Goal: Transaction & Acquisition: Purchase product/service

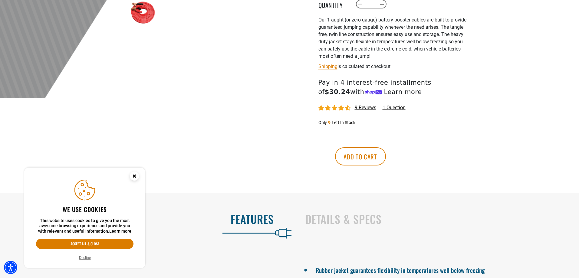
scroll to position [303, 0]
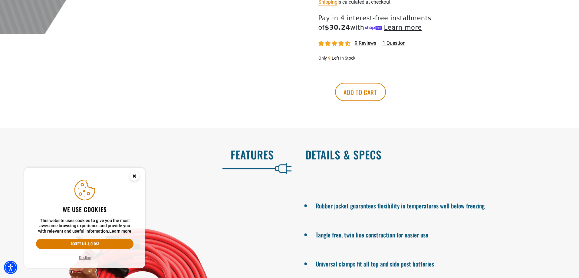
click at [337, 157] on h2 "Details & Specs" at bounding box center [435, 154] width 261 height 13
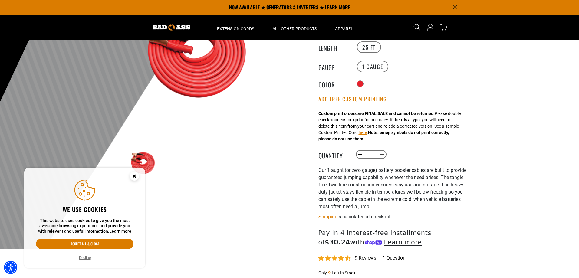
scroll to position [0, 0]
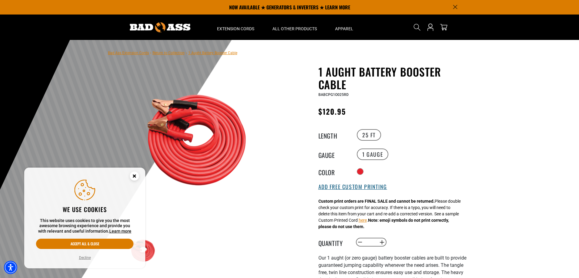
click at [345, 184] on button "Add Free Custom Printing" at bounding box center [352, 187] width 69 height 7
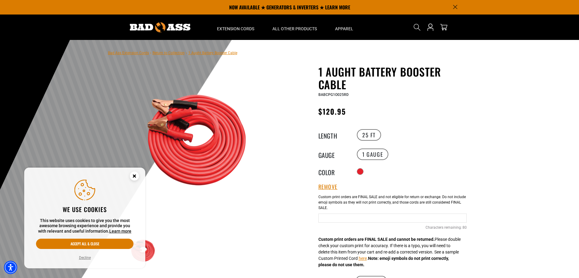
click at [337, 214] on input "Text field" at bounding box center [392, 218] width 148 height 9
type input "**********"
click at [371, 134] on label "25 FT" at bounding box center [369, 135] width 24 height 12
click at [369, 155] on label "1 Gauge" at bounding box center [372, 155] width 31 height 12
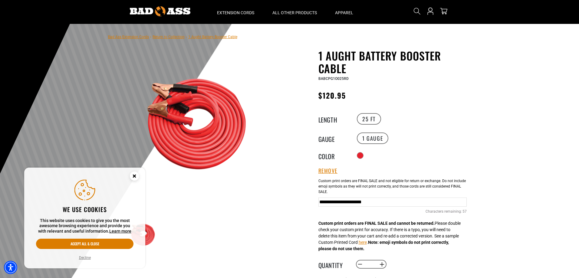
scroll to position [30, 0]
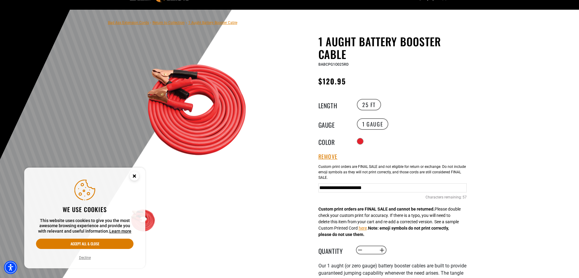
click at [131, 179] on circle "Close this option" at bounding box center [134, 176] width 9 height 9
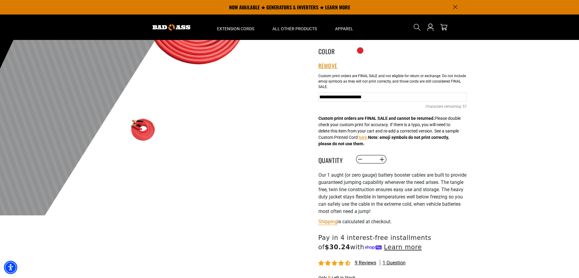
scroll to position [0, 0]
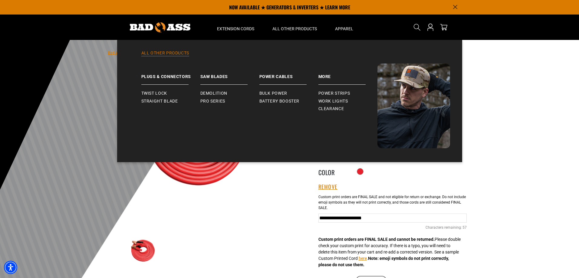
drag, startPoint x: 303, startPoint y: 28, endPoint x: 245, endPoint y: 55, distance: 63.6
click at [245, 55] on link "All Other Products" at bounding box center [289, 56] width 321 height 13
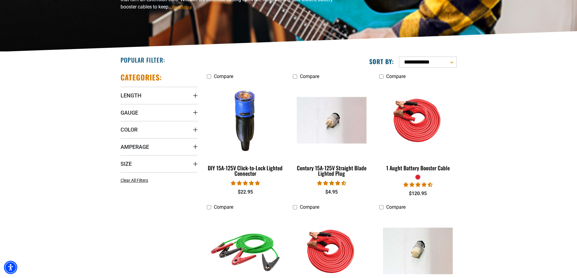
scroll to position [91, 0]
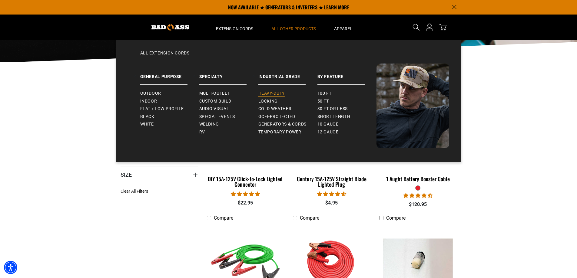
click at [267, 95] on span "Heavy-Duty" at bounding box center [271, 93] width 26 height 5
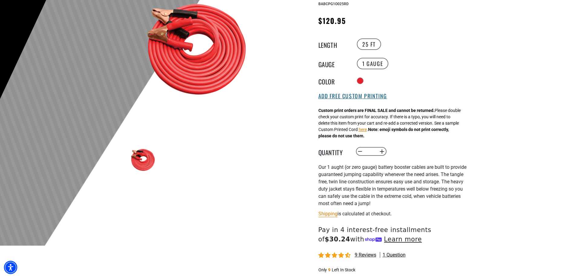
click at [363, 95] on button "Add Free Custom Printing" at bounding box center [352, 96] width 69 height 7
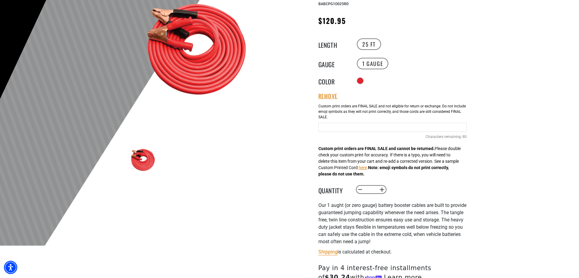
click at [353, 123] on input "text" at bounding box center [392, 127] width 148 height 9
click at [342, 128] on input "**********" at bounding box center [392, 127] width 148 height 9
click at [403, 128] on input "**********" at bounding box center [392, 127] width 148 height 9
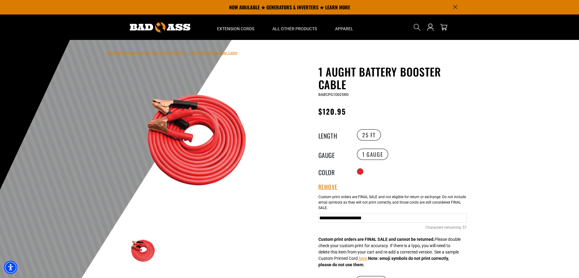
type input "**********"
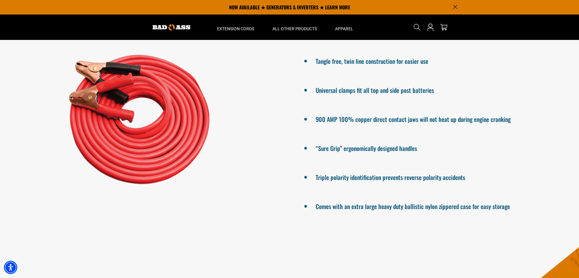
scroll to position [424, 0]
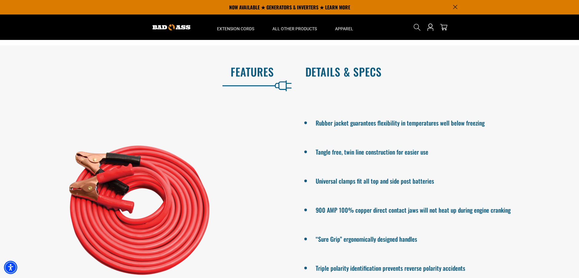
click at [364, 68] on h2 "Details & Specs" at bounding box center [435, 71] width 261 height 13
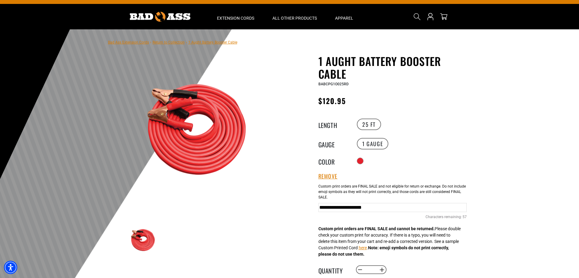
scroll to position [0, 0]
